Goal: Use online tool/utility: Utilize a website feature to perform a specific function

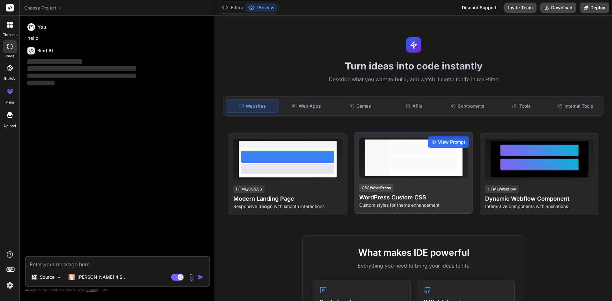
type textarea "x"
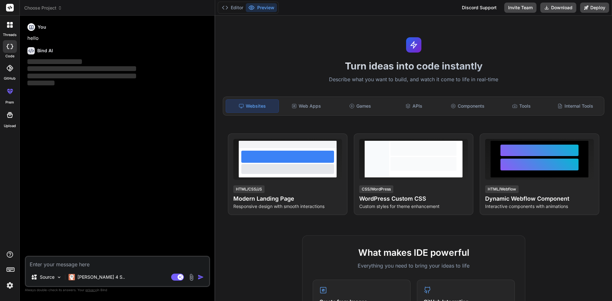
click at [304, 47] on div "Turn ideas into code instantly Describe what you want to build, and watch it co…" at bounding box center [413, 159] width 397 height 286
click at [126, 264] on textarea at bounding box center [117, 262] width 183 height 11
type textarea "e"
type textarea "x"
type textarea "ex"
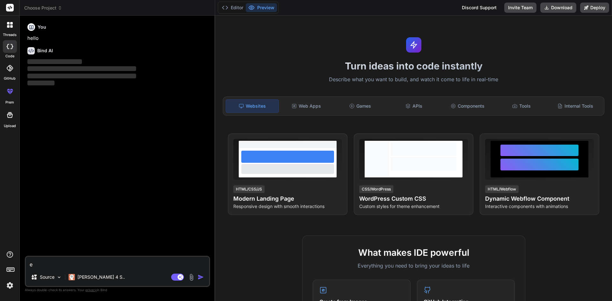
type textarea "x"
type textarea "exp"
type textarea "x"
type textarea "expl"
type textarea "x"
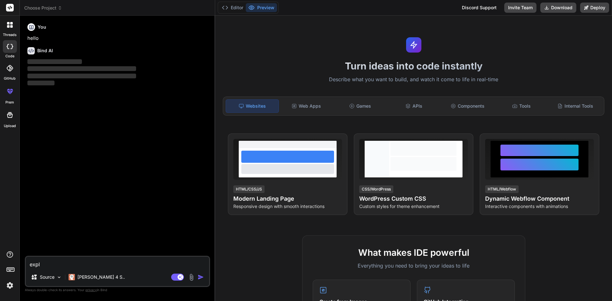
type textarea "expla"
type textarea "x"
type textarea "explai"
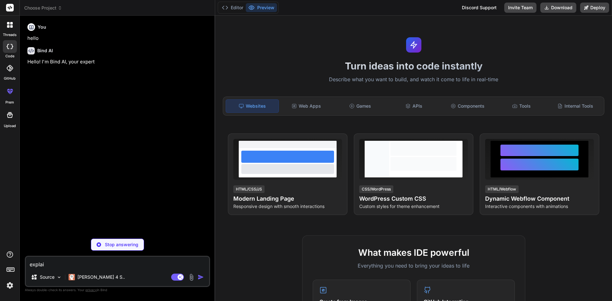
type textarea "x"
type textarea "explain"
type textarea "x"
type textarea "explain"
type textarea "x"
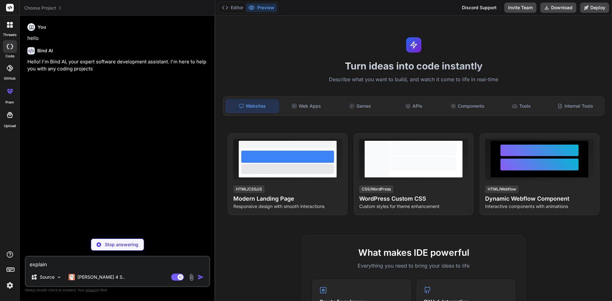
type textarea "explain t"
type textarea "x"
type textarea "explain to"
type textarea "x"
type textarea "explain to"
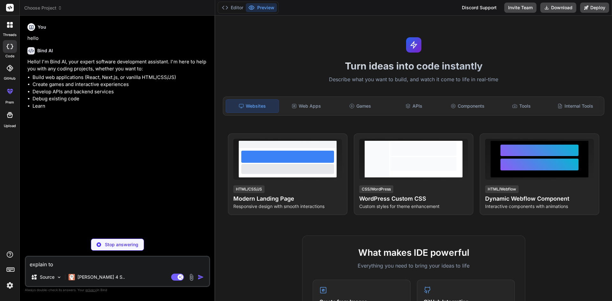
type textarea "x"
type textarea "explain to"
type textarea "x"
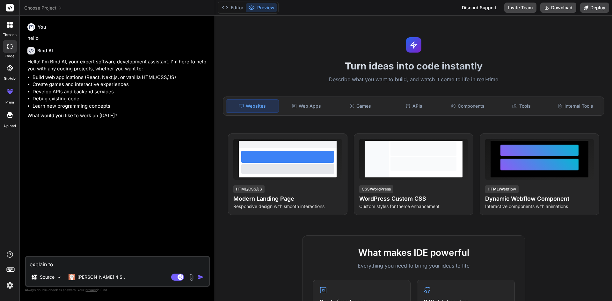
type textarea "explain t"
type textarea "x"
type textarea "explain"
type textarea "x"
type textarea "explain i"
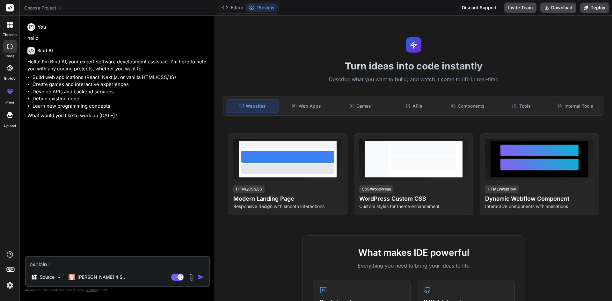
type textarea "x"
type textarea "explain in"
type textarea "x"
type textarea "explain in"
type textarea "x"
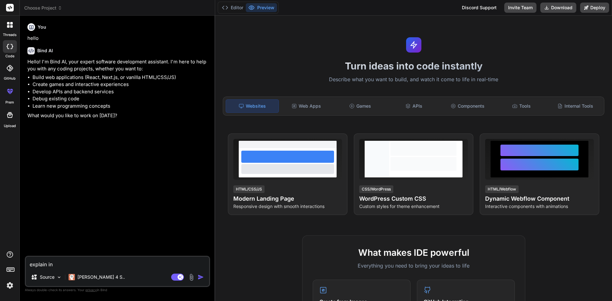
type textarea "explain in a"
type textarea "x"
type textarea "explain in a"
type textarea "x"
type textarea "explain in a b"
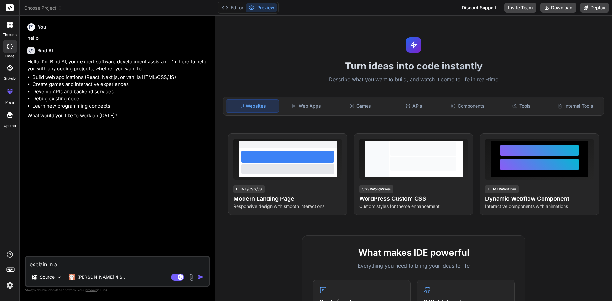
type textarea "x"
type textarea "explain in a be"
type textarea "x"
type textarea "explain in a bei"
type textarea "x"
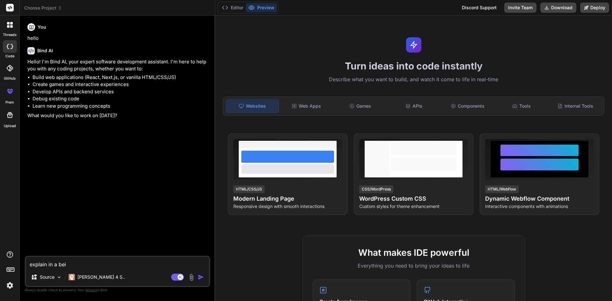
type textarea "explain in a beig"
type textarea "x"
type textarea "explain in a beigi"
type textarea "x"
type textarea "explain in a beigin"
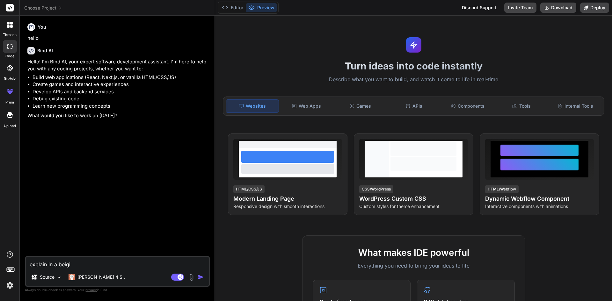
type textarea "x"
type textarea "explain in a beigine"
type textarea "x"
type textarea "explain in a beiginer"
type textarea "x"
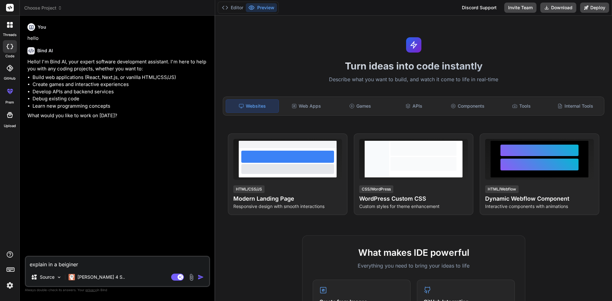
type textarea "explain in a beiginer"
type textarea "x"
type textarea "explain in a beiginer w"
type textarea "x"
type textarea "explain in a beiginer wa"
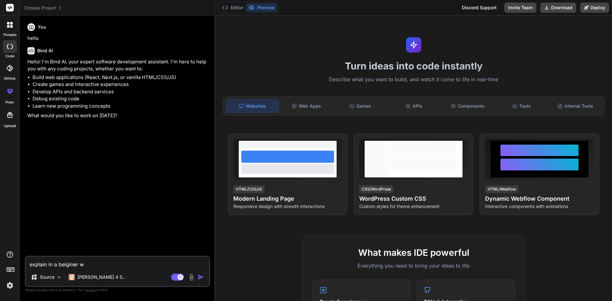
type textarea "x"
type textarea "explain in a beiginer way"
type textarea "x"
type textarea "explain in a beiginer way"
type textarea "x"
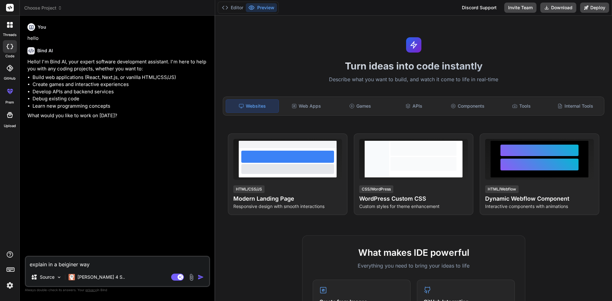
type textarea "explain in a beiginer way t"
type textarea "x"
type textarea "explain in a beiginer way to"
type textarea "x"
type textarea "explain in a beiginer way to"
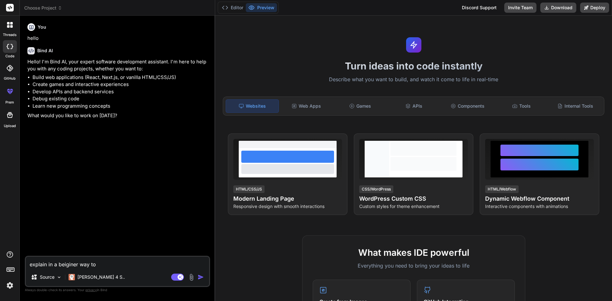
type textarea "x"
type textarea "explain in a beiginer way to a"
type textarea "x"
type textarea "explain in a beiginer way to a"
type textarea "x"
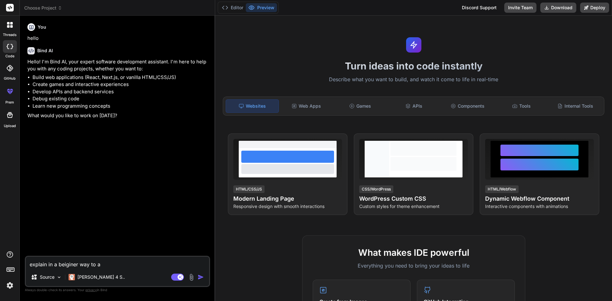
type textarea "explain in a beiginer way to a f"
type textarea "x"
type textarea "explain in a beiginer way to a fi"
type textarea "x"
type textarea "explain in a beiginer way to a fiv"
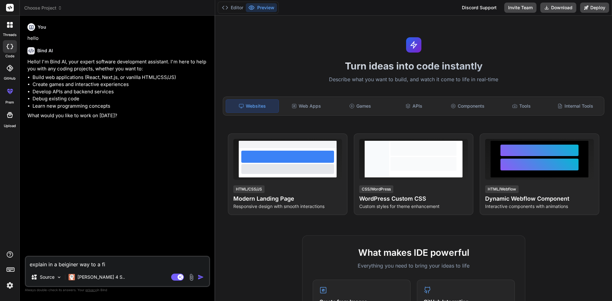
type textarea "x"
type textarea "explain in a beiginer way to a five"
type textarea "x"
type textarea "explain in a beiginer way to a five"
type textarea "x"
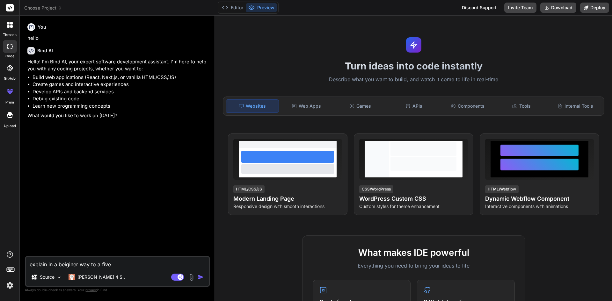
type textarea "explain in a beiginer way to a five y"
type textarea "x"
type textarea "explain in a beiginer way to a five ye"
type textarea "x"
type textarea "explain in a beiginer way to a five yea"
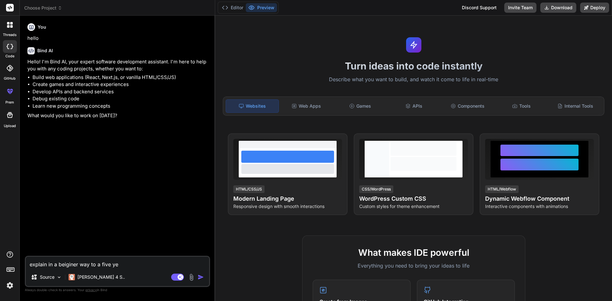
type textarea "x"
type textarea "explain in a beiginer way to a five year"
type textarea "x"
type textarea "explain in a beiginer way to a five year"
type textarea "x"
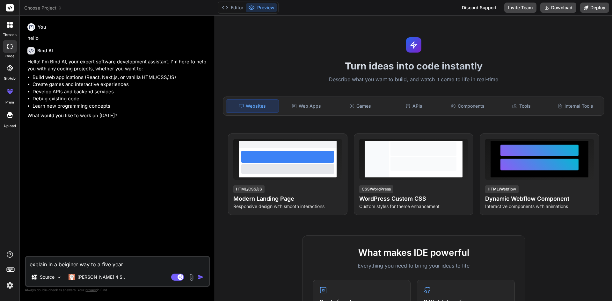
type textarea "explain in a beiginer way to a five year o"
type textarea "x"
type textarea "explain in a beiginer way to a five year ol"
type textarea "x"
type textarea "explain in a beiginer way to a five year old"
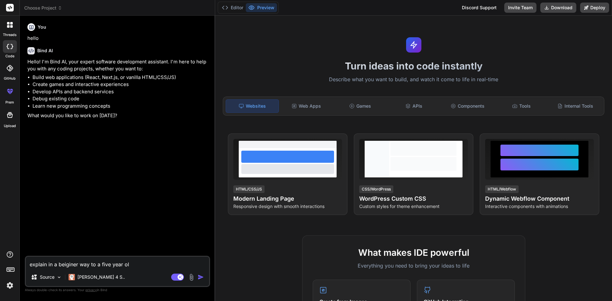
type textarea "x"
type textarea "explain in a beiginer way to a five year old"
type textarea "x"
type textarea "explain in a beiginer way to a five year old t"
type textarea "x"
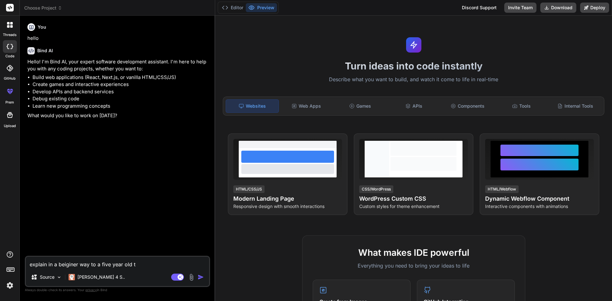
type textarea "explain in a beiginer way to a five year old th"
type textarea "x"
type textarea "explain in a beiginer way to a five year old the"
type textarea "x"
type textarea "explain in a beiginer way to a five year old the"
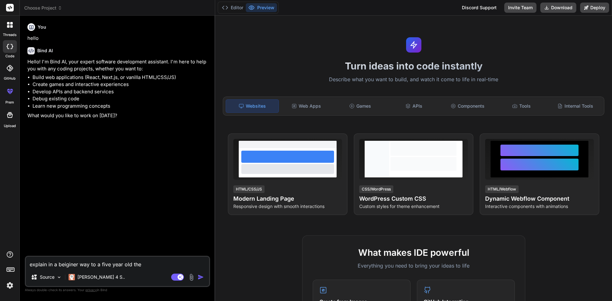
type textarea "x"
type textarea "explain in a beiginer way to a five year old the d"
type textarea "x"
type textarea "explain in a beiginer way to a five year old the di"
type textarea "x"
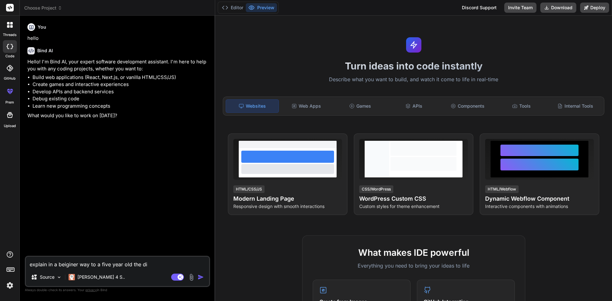
type textarea "explain in a beiginer way to a five year old the dif"
type textarea "x"
type textarea "explain in a beiginer way to a five year old the diff"
type textarea "x"
type textarea "explain in a beiginer way to a five year old the diffe"
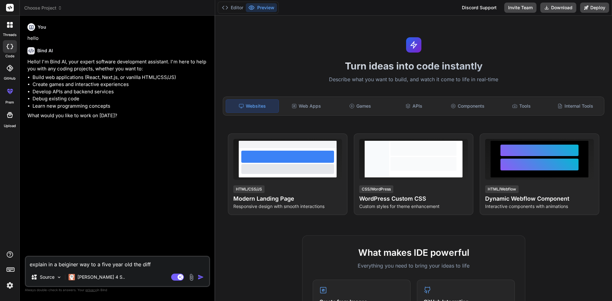
type textarea "x"
type textarea "explain in a beiginer way to a five year old the differ"
type textarea "x"
type textarea "explain in a beiginer way to a five year old the differe"
type textarea "x"
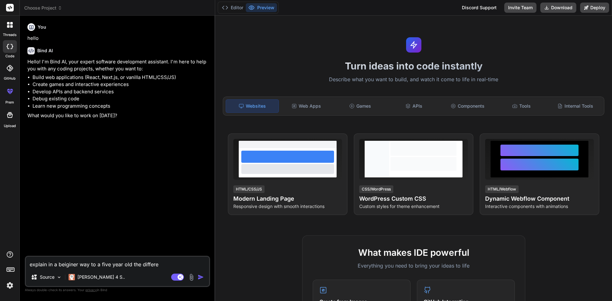
type textarea "explain in a beiginer way to a five year old the differen"
type textarea "x"
type textarea "explain in a beiginer way to a five year old the differenc"
type textarea "x"
type textarea "explain in a beiginer way to a five year old the difference"
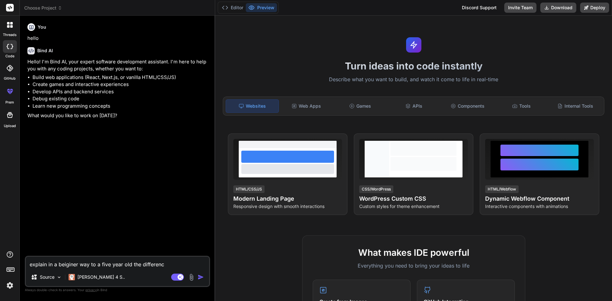
type textarea "x"
type textarea "explain in a beiginer way to a five year old the difference"
type textarea "x"
type textarea "explain in a beiginer way to a five year old the difference b"
type textarea "x"
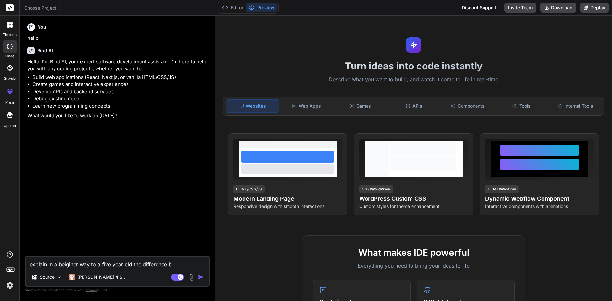
type textarea "explain in a beiginer way to a five year old the difference be"
type textarea "x"
type textarea "explain in a beiginer way to a five year old the difference bet"
type textarea "x"
type textarea "explain in a beiginer way to a five year old the difference betw"
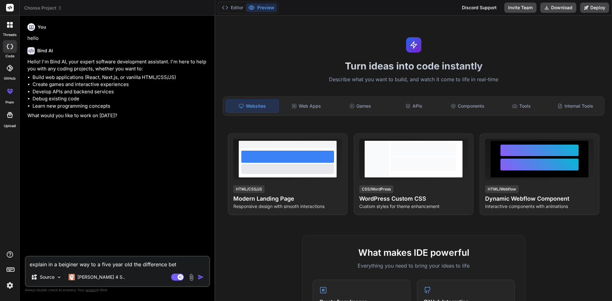
type textarea "x"
type textarea "explain in a beiginer way to a five year old the difference betwe"
type textarea "x"
type textarea "explain in a beiginer way to a five year old the difference betwee"
type textarea "x"
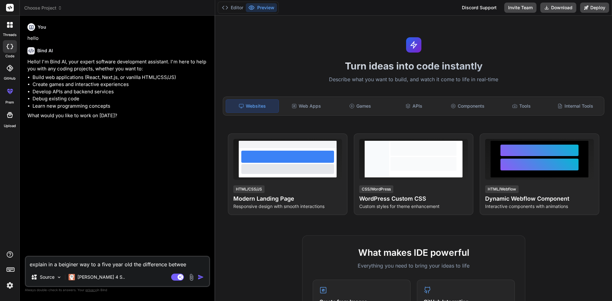
type textarea "explain in a beiginer way to a five year old the difference between"
type textarea "x"
type textarea "explain in a beiginer way to a five year old the difference between"
type textarea "x"
type textarea "explain in a beiginer way to a five year old the difference between w"
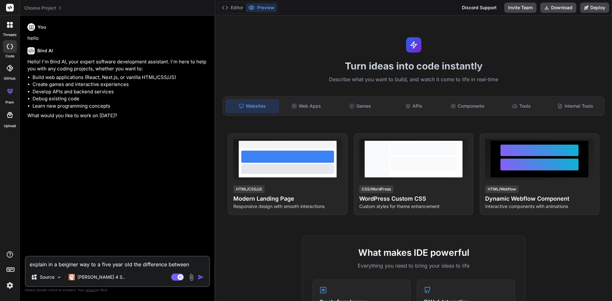
type textarea "x"
type textarea "explain in a beiginer way to a five year old the difference between we"
type textarea "x"
type textarea "explain in a beiginer way to a five year old the difference between web"
type textarea "x"
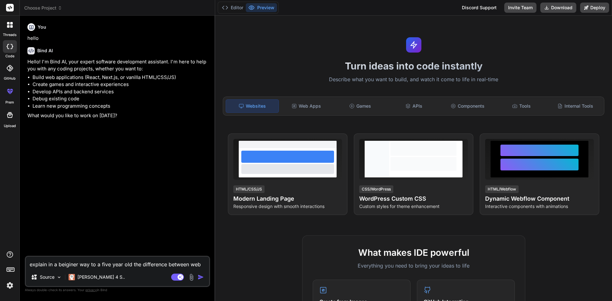
type textarea "explain in a beiginer way to a five year old the difference between webp"
type textarea "x"
type textarea "explain in a beiginer way to a five year old the difference between webpa"
type textarea "x"
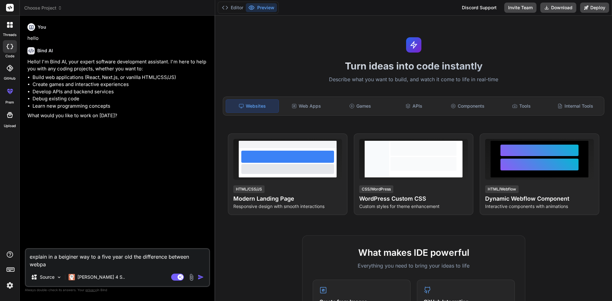
type textarea "explain in a beiginer way to a five year old the difference between webpac"
type textarea "x"
type textarea "explain in a beiginer way to a five year old the difference between webpack"
type textarea "x"
type textarea "explain in a beiginer way to a five year old the difference between webpack"
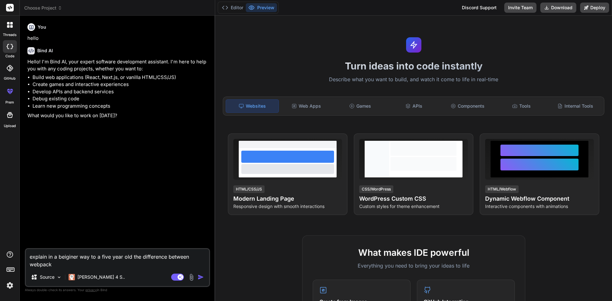
type textarea "x"
type textarea "explain in a beiginer way to a five year old the difference between webpack a"
type textarea "x"
type textarea "explain in a beiginer way to a five year old the difference between webpack an"
type textarea "x"
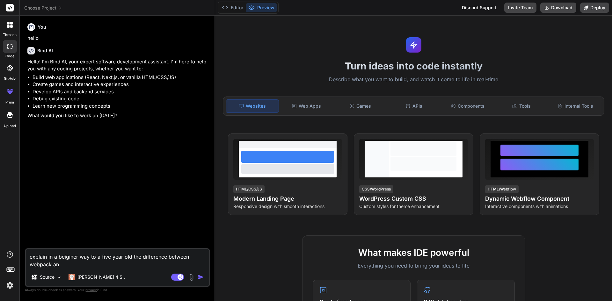
type textarea "explain in a beiginer way to a five year old the difference between webpack and"
type textarea "x"
type textarea "explain in a beiginer way to a five year old the difference between webpack and"
type textarea "x"
type textarea "explain in a beiginer way to a five year old the difference between webpack and…"
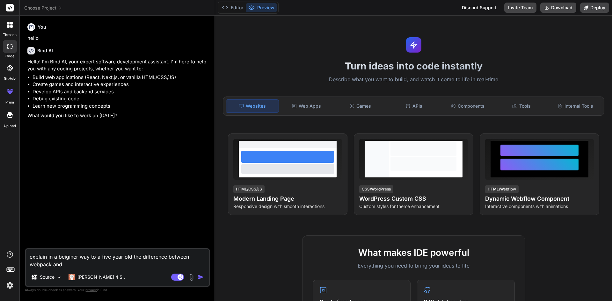
type textarea "x"
type textarea "explain in a beiginer way to a five year old the difference between webpack and…"
type textarea "x"
type textarea "explain in a beiginer way to a five year old the difference between webpack and…"
type textarea "x"
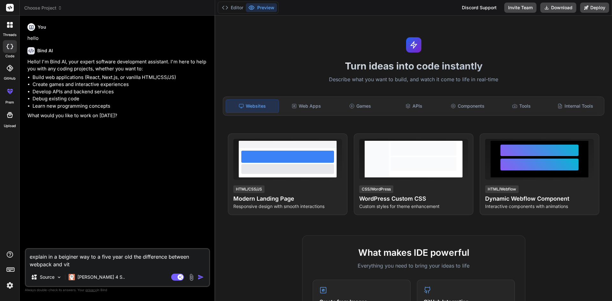
type textarea "explain in a beiginer way to a five year old the difference between webpack and…"
type textarea "x"
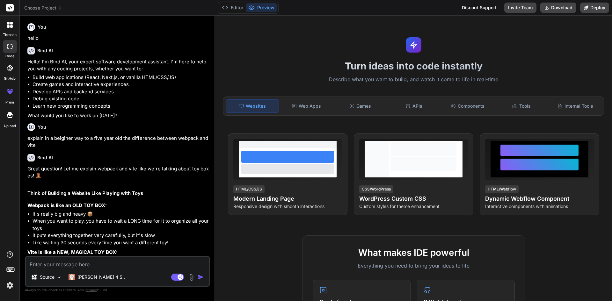
type textarea "x"
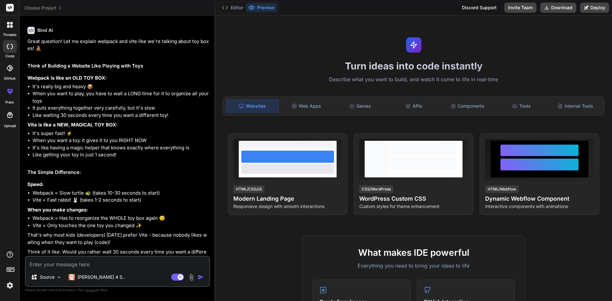
scroll to position [136, 0]
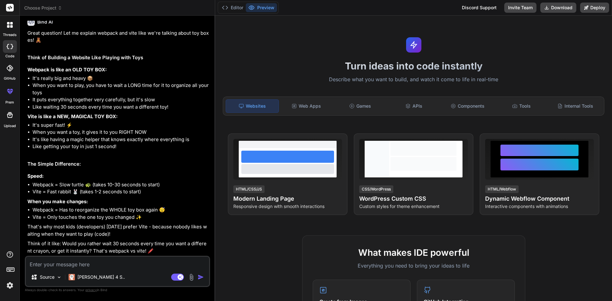
click at [115, 259] on textarea at bounding box center [117, 262] width 183 height 11
type textarea "n"
type textarea "x"
type textarea "no"
type textarea "x"
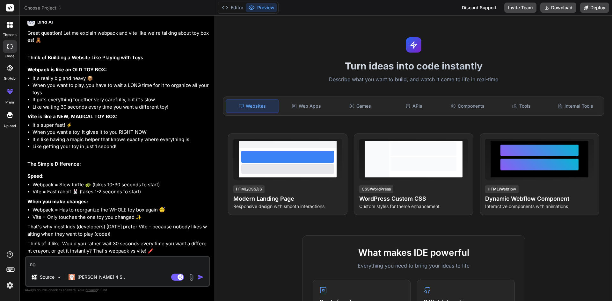
type textarea "now"
type textarea "x"
type textarea "now"
type textarea "x"
type textarea "now e"
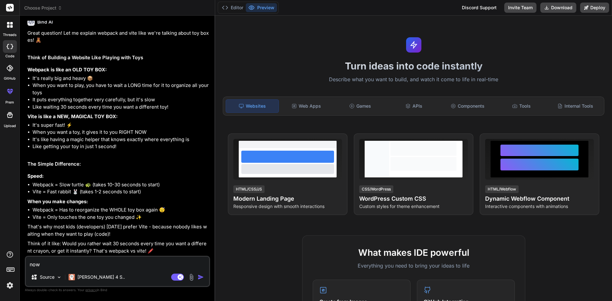
type textarea "x"
type textarea "now ex"
type textarea "x"
type textarea "now exp"
type textarea "x"
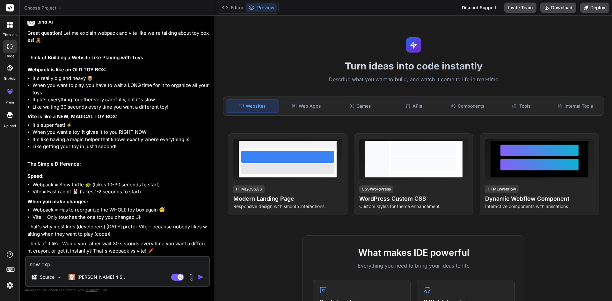
type textarea "now expl"
type textarea "x"
type textarea "now expla"
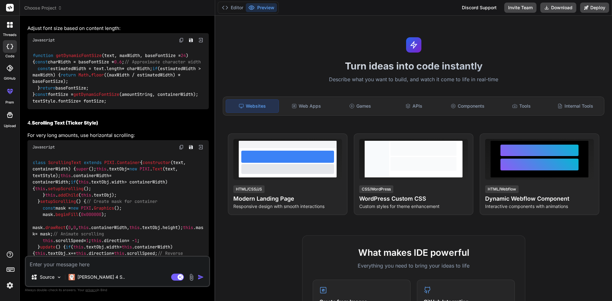
scroll to position [1841, 0]
